Goal: Information Seeking & Learning: Check status

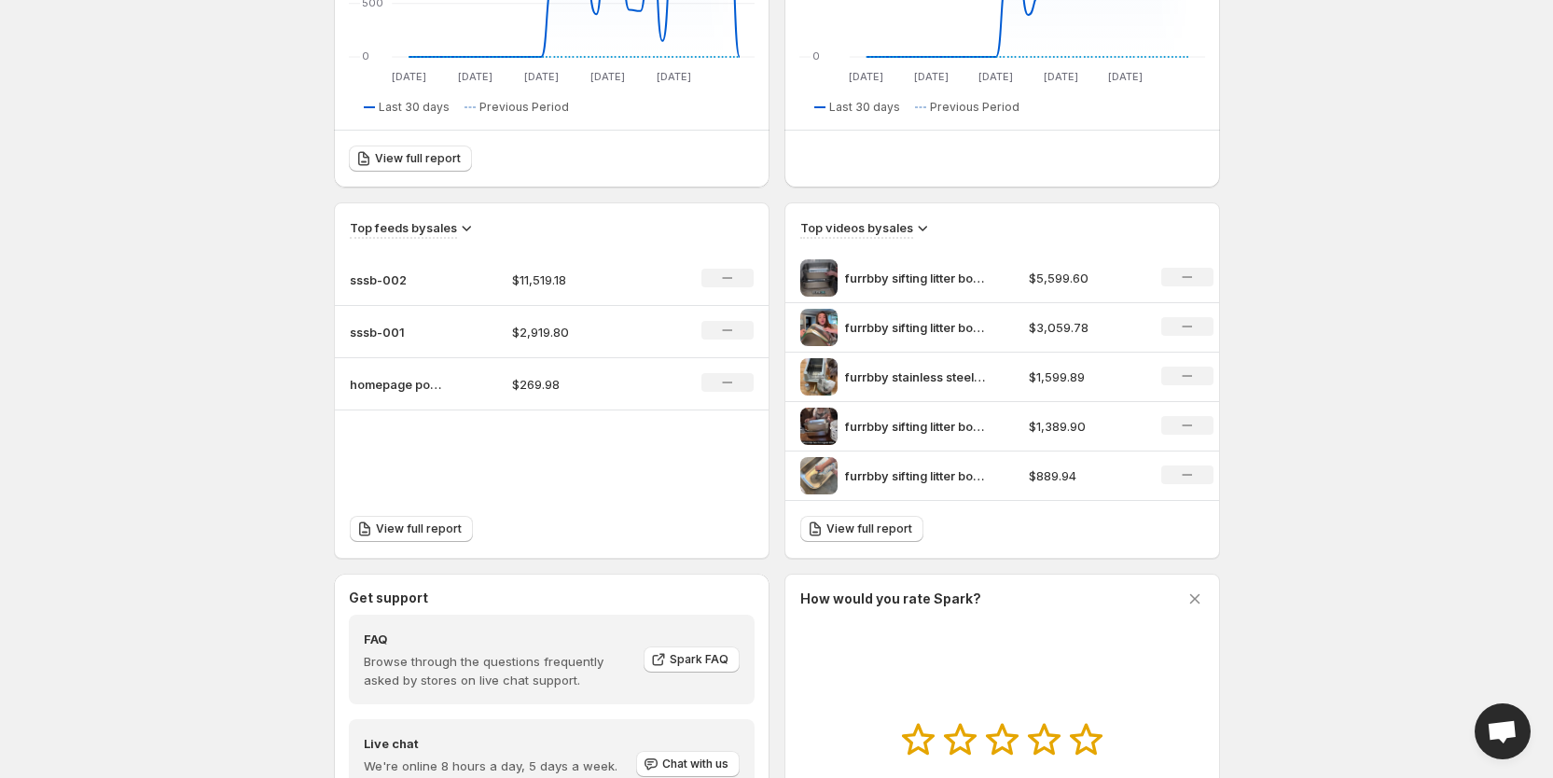
scroll to position [560, 0]
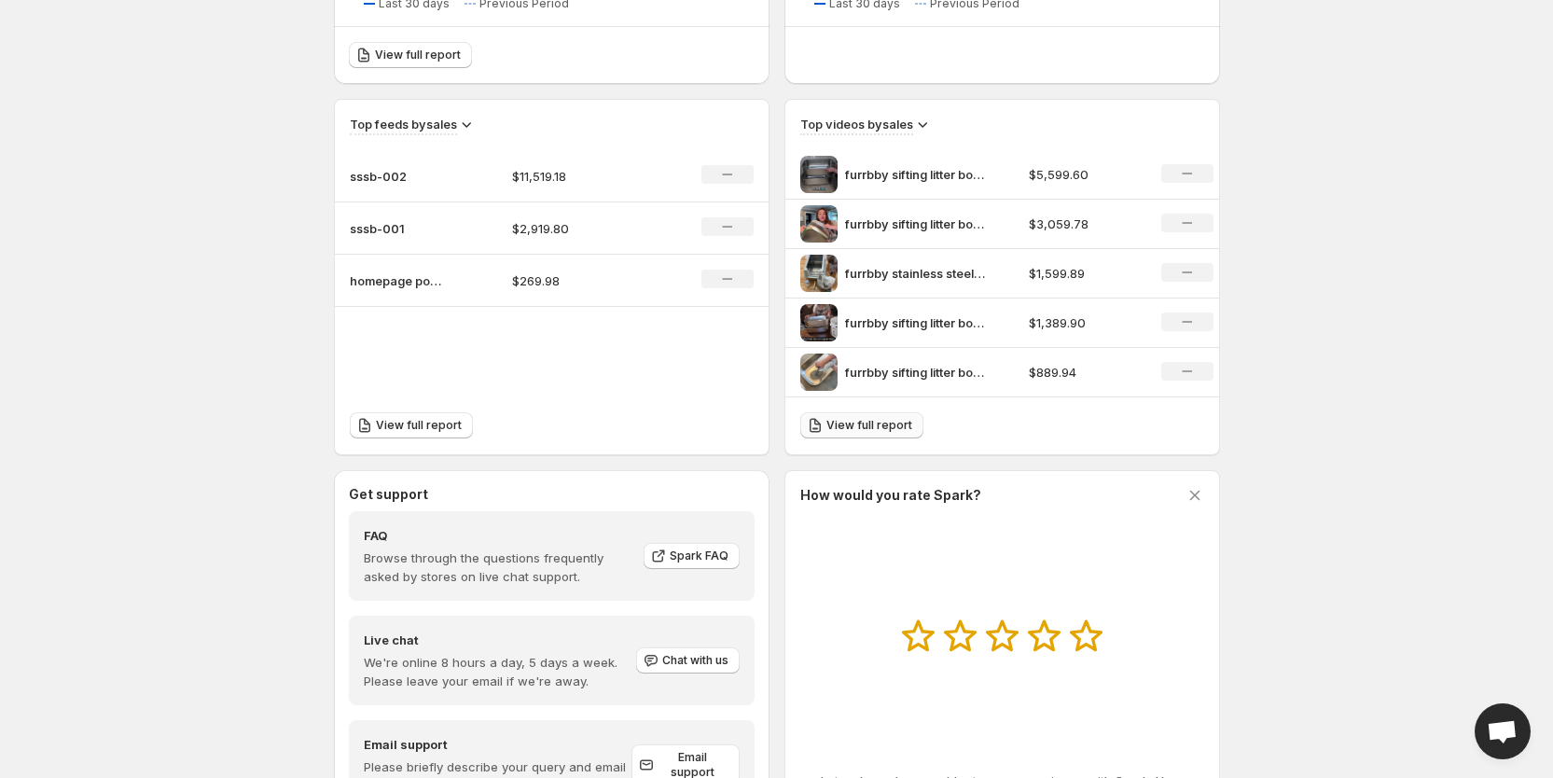
click at [856, 427] on span "View full report" at bounding box center [869, 425] width 86 height 15
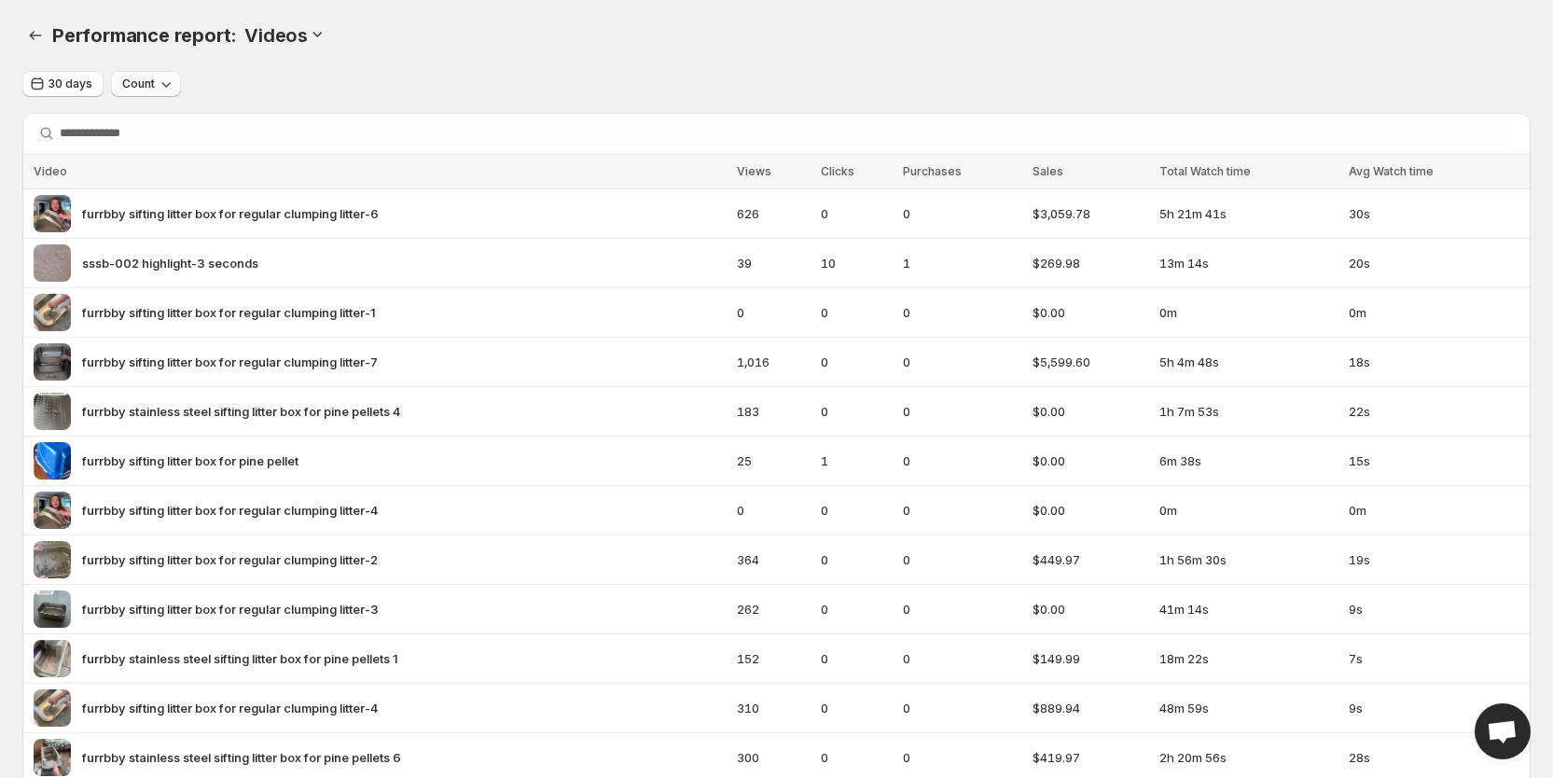
click at [151, 96] on button "Count" at bounding box center [146, 84] width 70 height 26
click at [167, 160] on span "Conversion" at bounding box center [145, 154] width 67 height 15
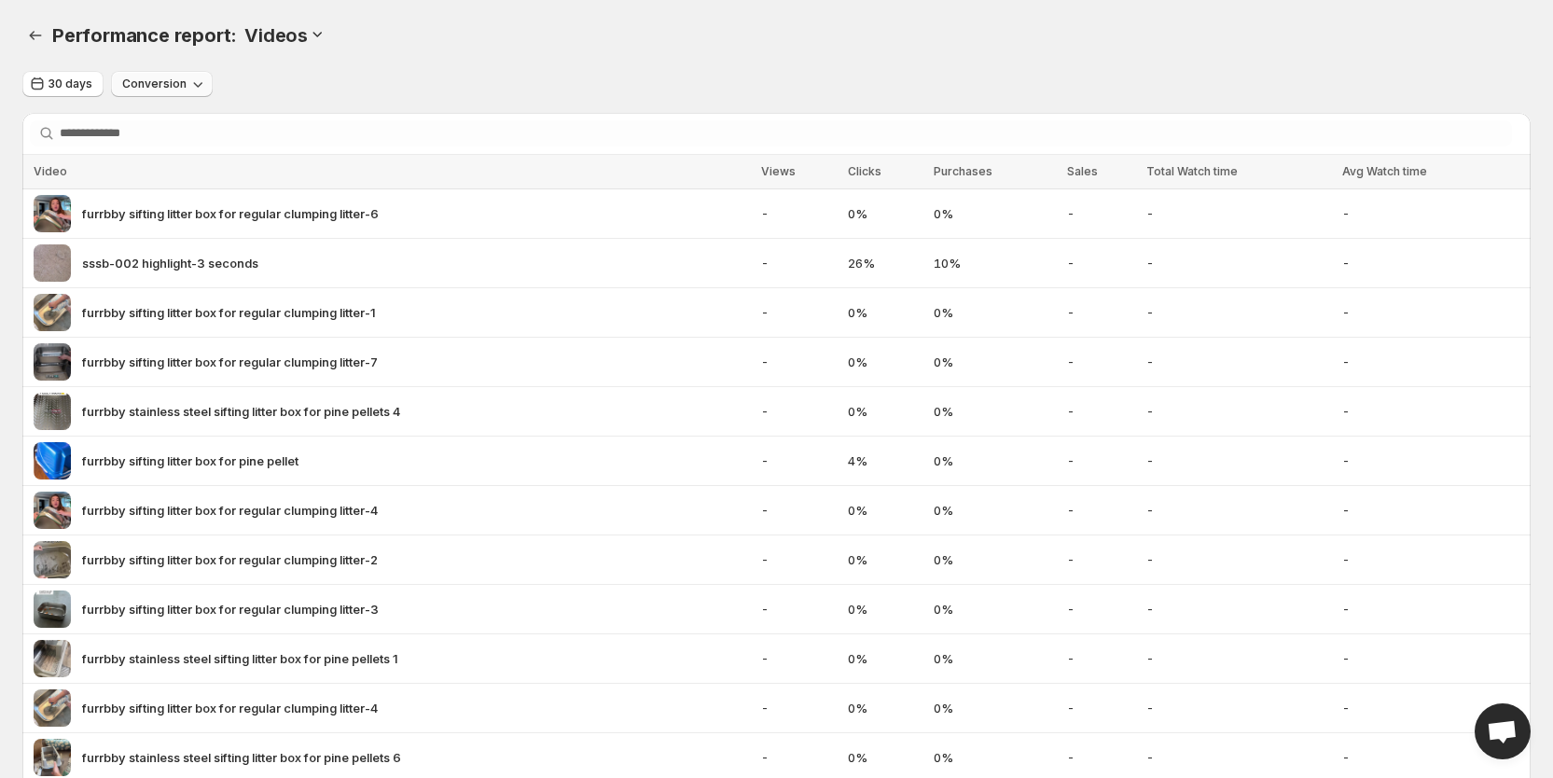
click at [151, 82] on span "Conversion" at bounding box center [154, 83] width 64 height 15
click at [183, 186] on span "Growth" at bounding box center [160, 186] width 67 height 19
